Goal: Task Accomplishment & Management: Manage account settings

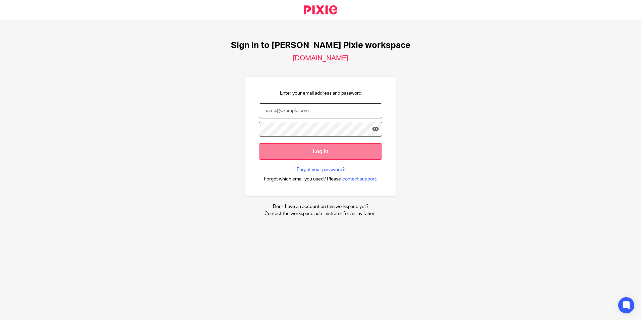
type input "[EMAIL_ADDRESS][DOMAIN_NAME]"
click at [329, 152] on input "Log in" at bounding box center [320, 151] width 123 height 16
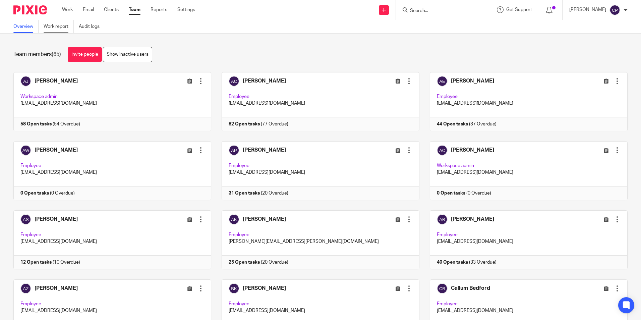
click at [50, 28] on link "Work report" at bounding box center [59, 26] width 30 height 13
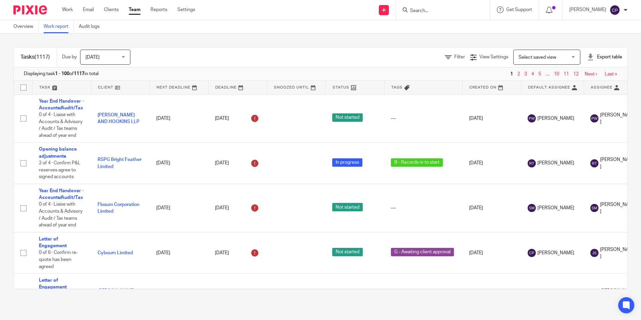
click at [518, 60] on span "Select saved view" at bounding box center [542, 57] width 49 height 14
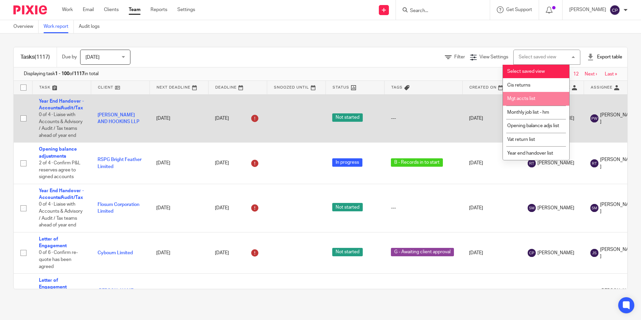
click at [527, 101] on li "Mgt accts list" at bounding box center [536, 99] width 66 height 14
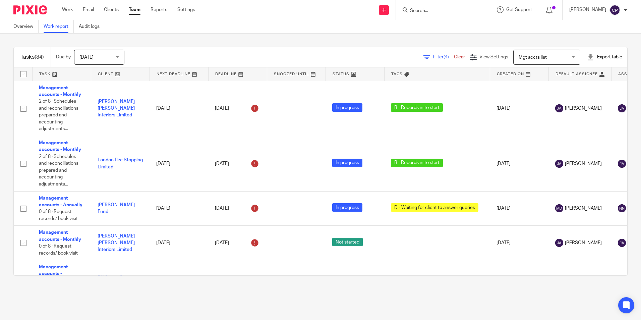
click at [90, 57] on span "[DATE]" at bounding box center [86, 57] width 14 height 5
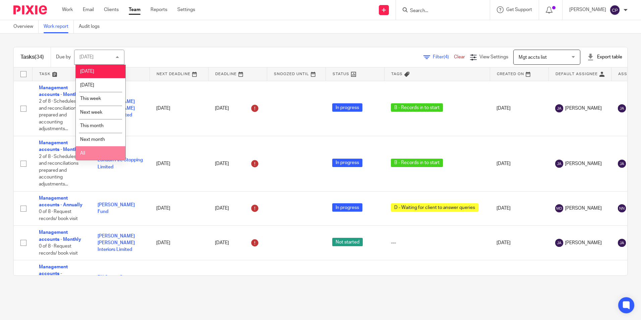
click at [91, 153] on li "All" at bounding box center [101, 153] width 50 height 14
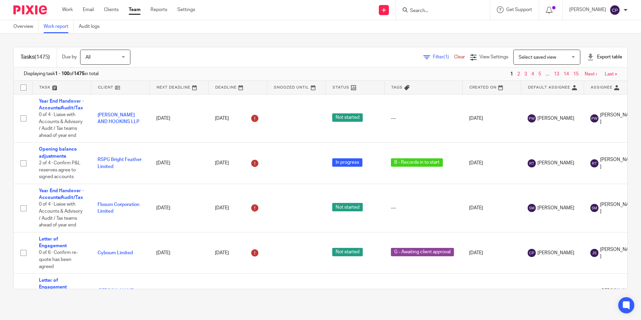
click at [518, 57] on span "Select saved view" at bounding box center [537, 57] width 38 height 5
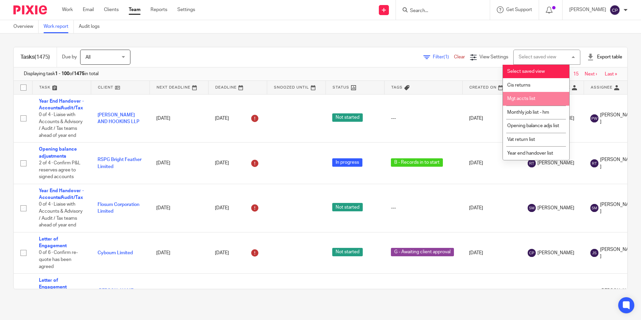
click at [520, 99] on span "Mgt accts list" at bounding box center [521, 98] width 28 height 5
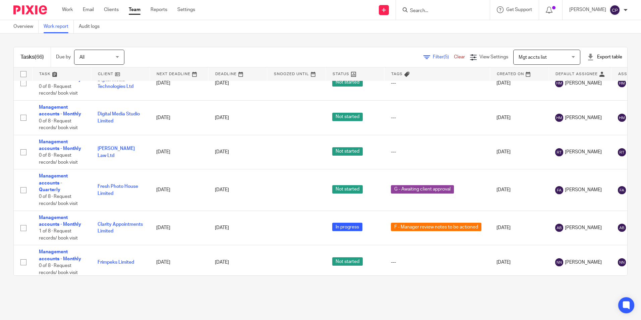
scroll to position [2324, 0]
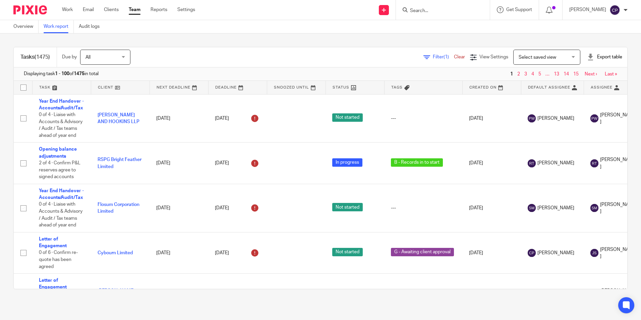
click at [525, 59] on span "Select saved view" at bounding box center [537, 57] width 38 height 5
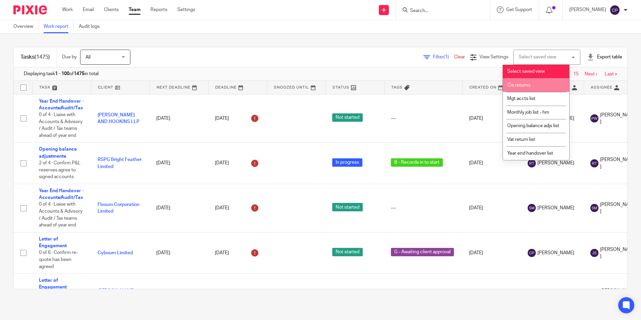
click at [529, 84] on span "Cis returns" at bounding box center [518, 85] width 23 height 5
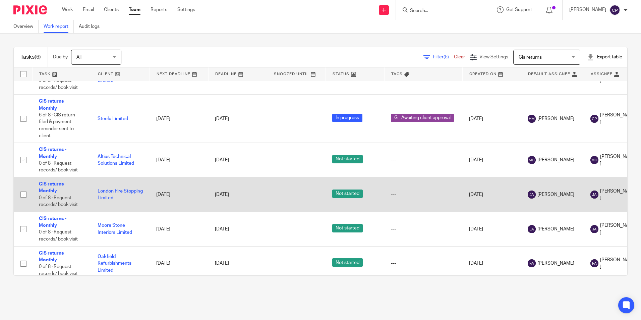
scroll to position [31, 0]
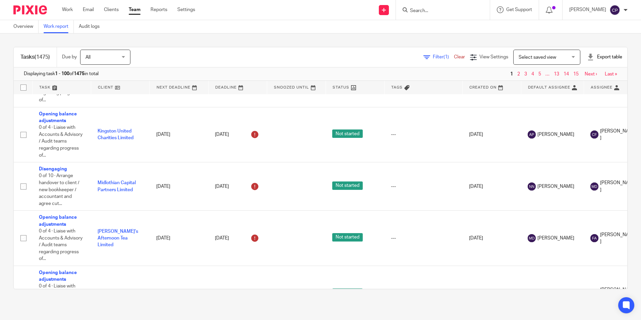
scroll to position [3714, 0]
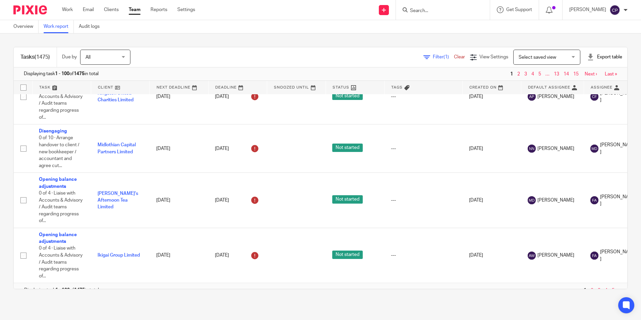
click at [525, 56] on span "Select saved view" at bounding box center [537, 57] width 38 height 5
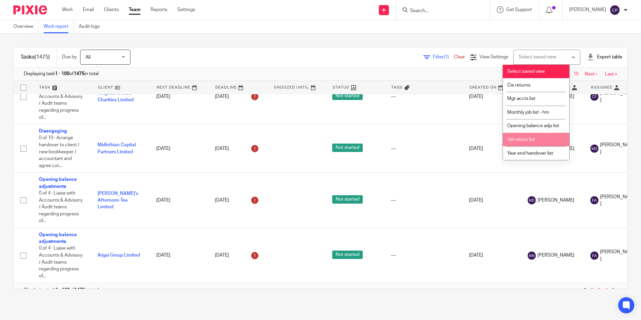
click at [521, 142] on span "Vat return list" at bounding box center [521, 139] width 28 height 5
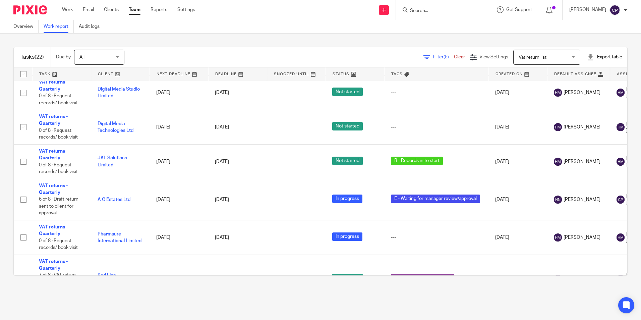
scroll to position [235, 0]
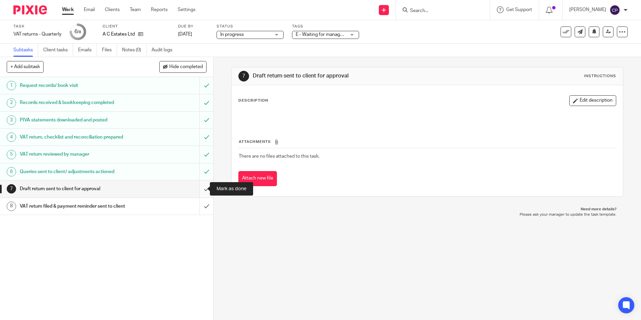
click at [199, 190] on input "submit" at bounding box center [106, 188] width 213 height 17
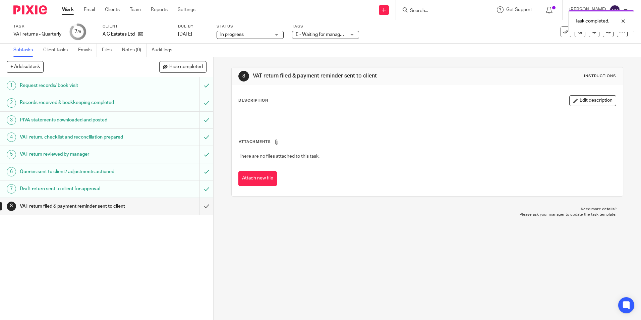
click at [346, 34] on div "E - Waiting for manager review/approval" at bounding box center [325, 35] width 67 height 8
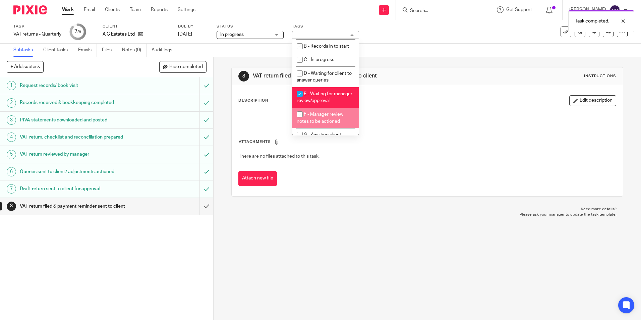
scroll to position [67, 0]
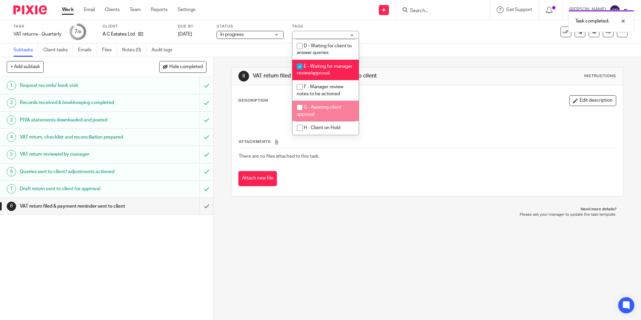
click at [299, 108] on input "checkbox" at bounding box center [299, 107] width 13 height 13
checkbox input "true"
click at [299, 60] on input "checkbox" at bounding box center [299, 66] width 13 height 13
checkbox input "false"
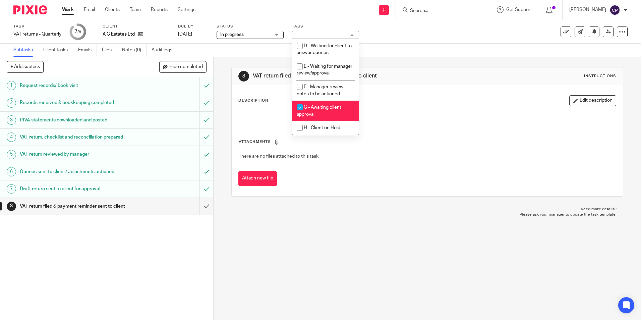
click at [408, 55] on div "Subtasks Client tasks Emails Files Notes (0) Audit logs" at bounding box center [320, 50] width 641 height 13
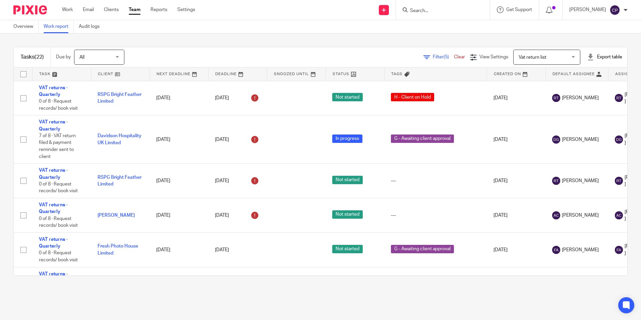
click at [433, 12] on input "Search" at bounding box center [439, 11] width 60 height 6
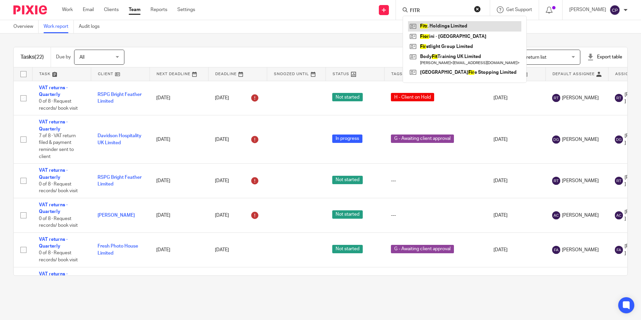
type input "FITR"
click at [311, 20] on div "Overview Work report Audit logs" at bounding box center [320, 26] width 641 height 13
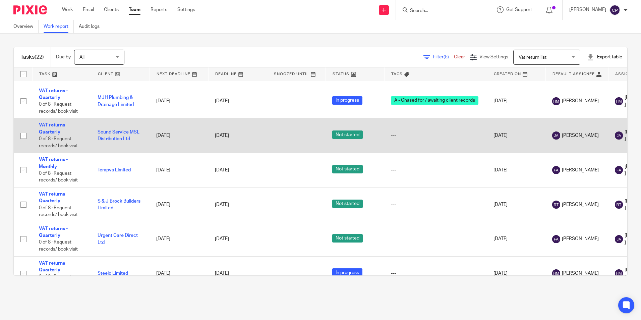
scroll to position [623, 0]
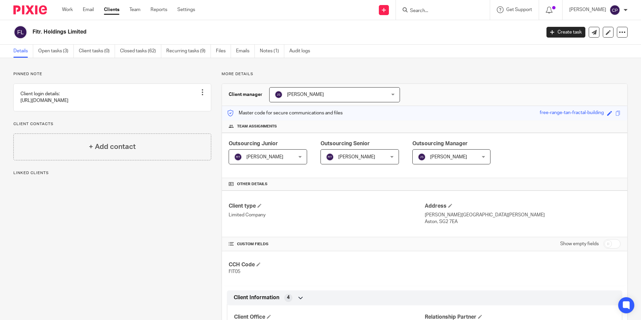
drag, startPoint x: 63, startPoint y: 50, endPoint x: 101, endPoint y: 76, distance: 45.6
click at [63, 50] on link "Open tasks (3)" at bounding box center [56, 51] width 36 height 13
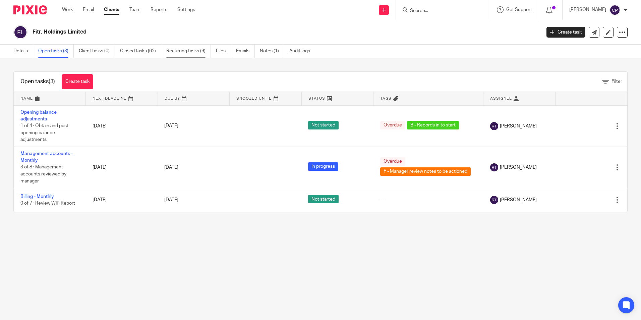
click at [195, 51] on link "Recurring tasks (9)" at bounding box center [188, 51] width 45 height 13
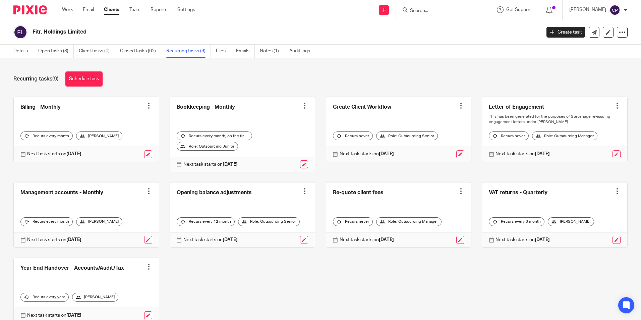
click at [458, 12] on input "Search" at bounding box center [439, 11] width 60 height 6
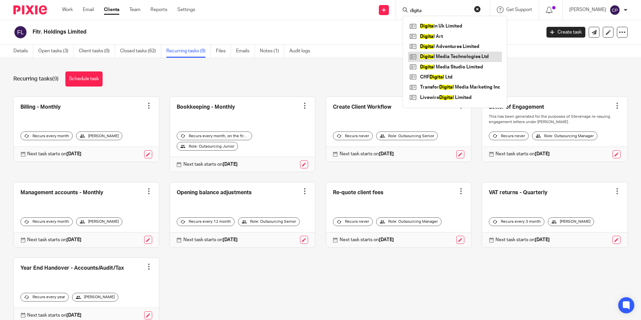
type input "digita"
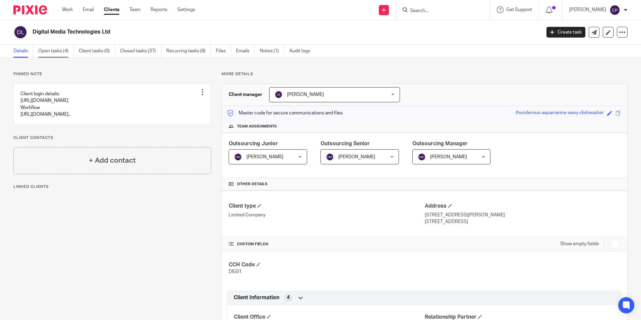
click at [46, 53] on link "Open tasks (4)" at bounding box center [56, 51] width 36 height 13
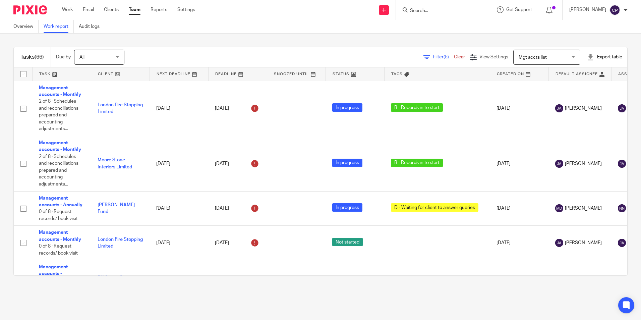
scroll to position [2324, 0]
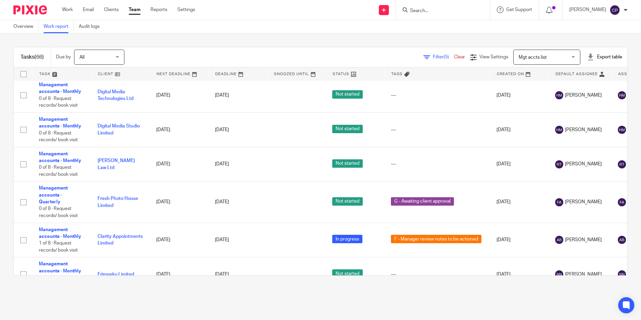
scroll to position [2324, 0]
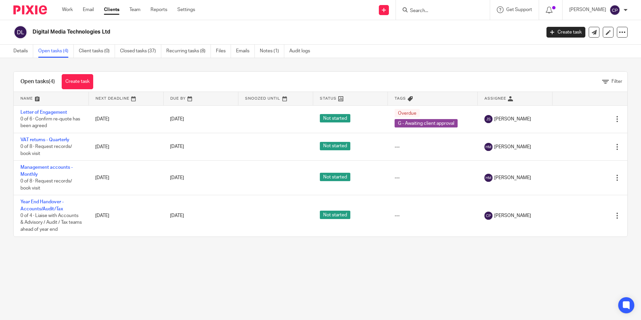
click at [446, 8] on input "Search" at bounding box center [439, 11] width 60 height 6
type input "Gm8"
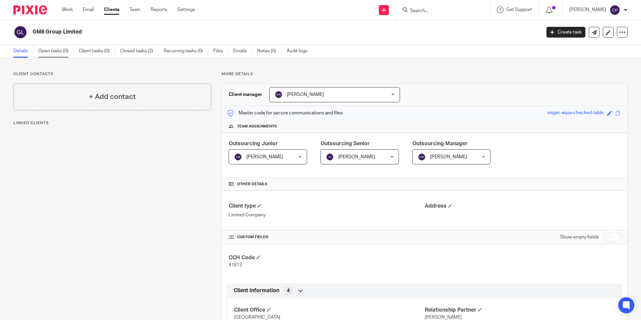
click at [58, 52] on link "Open tasks (0)" at bounding box center [56, 51] width 36 height 13
